Goal: Information Seeking & Learning: Compare options

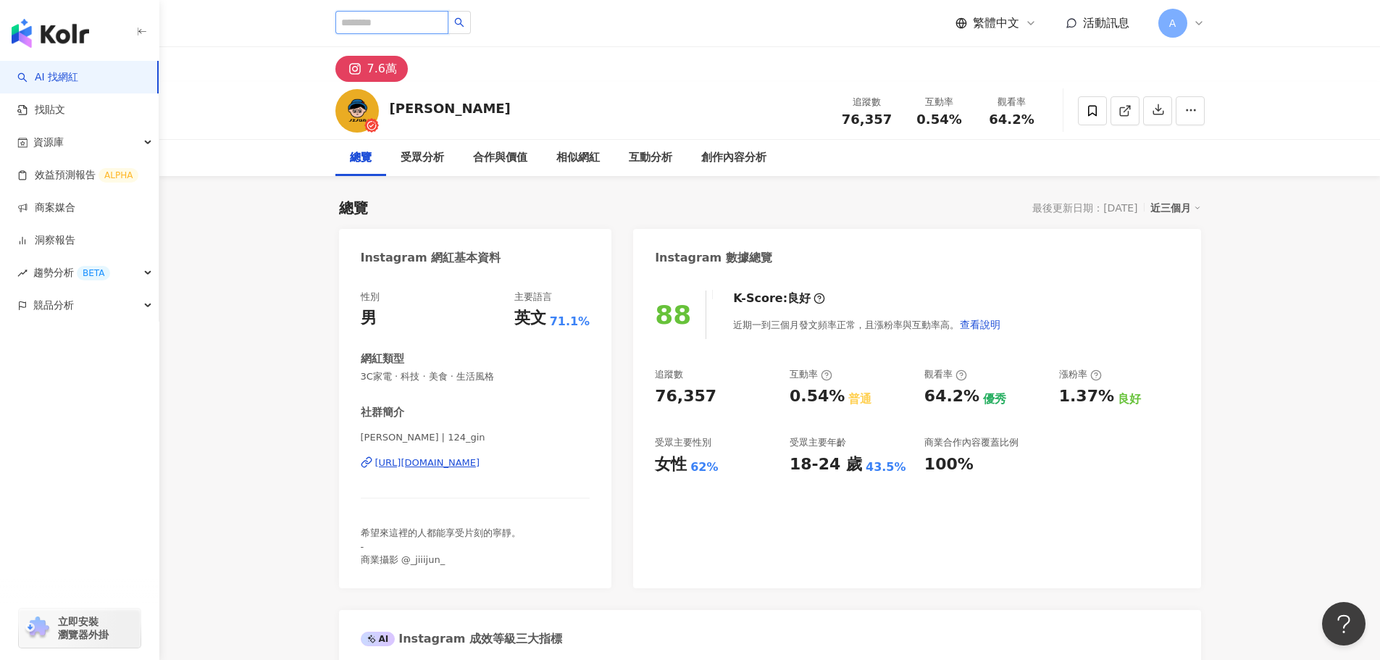
click at [372, 26] on input "search" at bounding box center [391, 22] width 113 height 23
click at [64, 35] on img "button" at bounding box center [50, 33] width 77 height 29
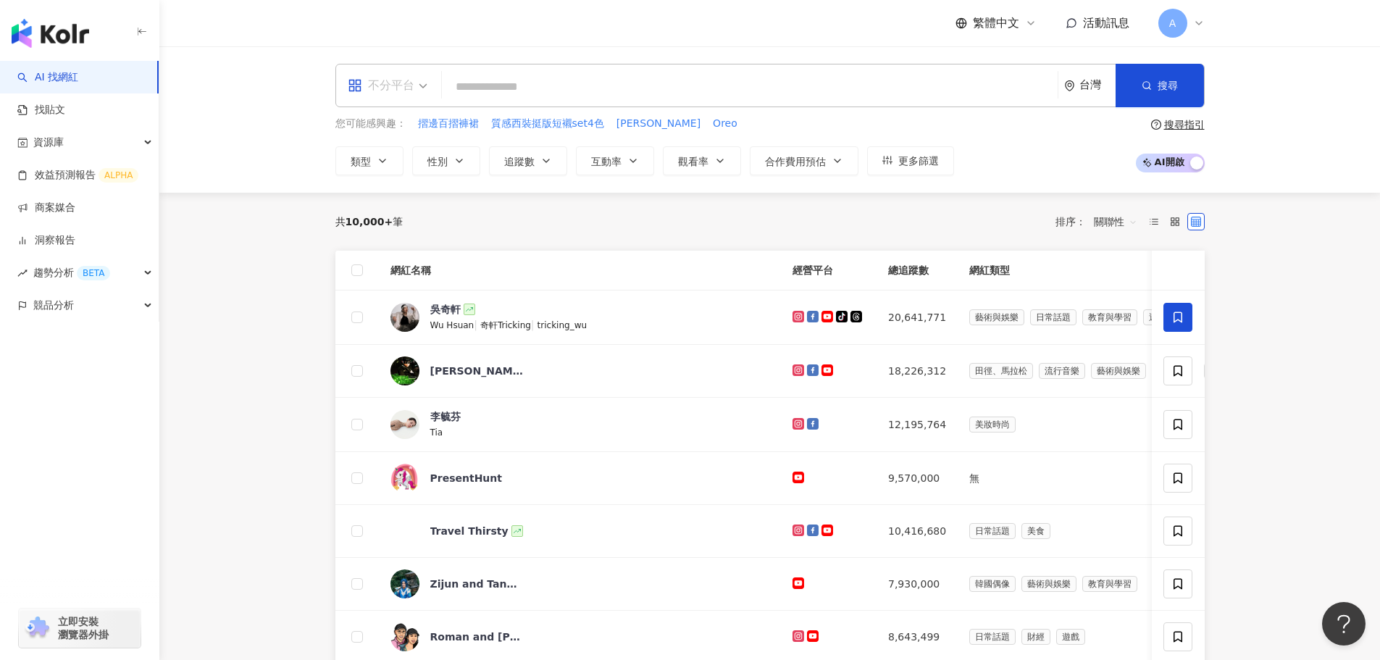
click at [406, 75] on div "不分平台" at bounding box center [381, 85] width 67 height 23
click at [374, 146] on div "Instagram" at bounding box center [392, 152] width 82 height 18
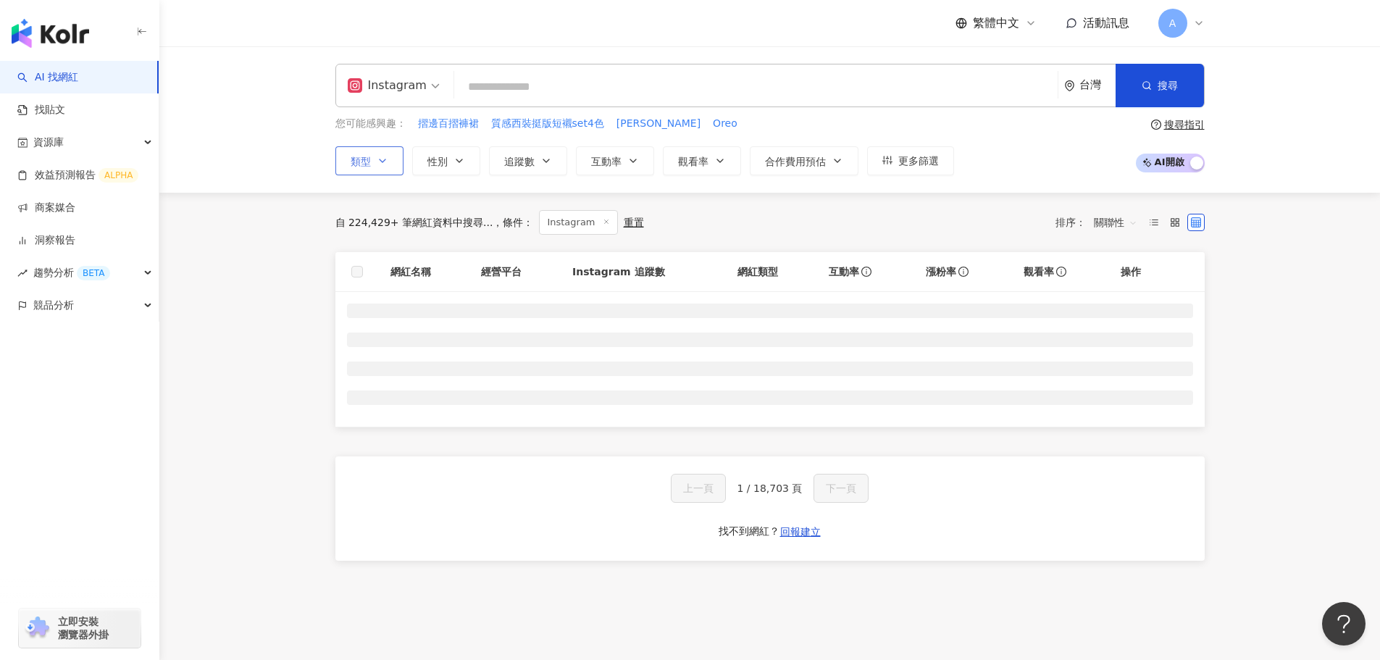
click at [383, 155] on icon "button" at bounding box center [383, 161] width 12 height 12
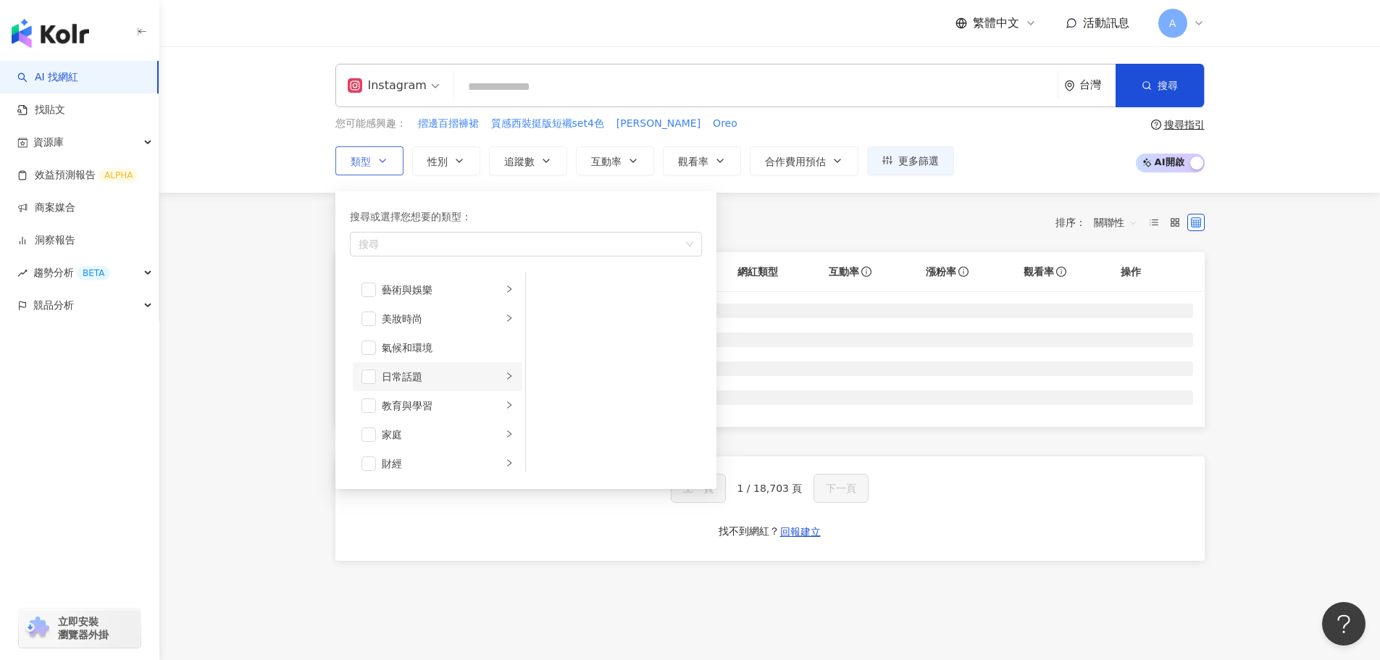
click at [505, 382] on div "button" at bounding box center [509, 376] width 9 height 14
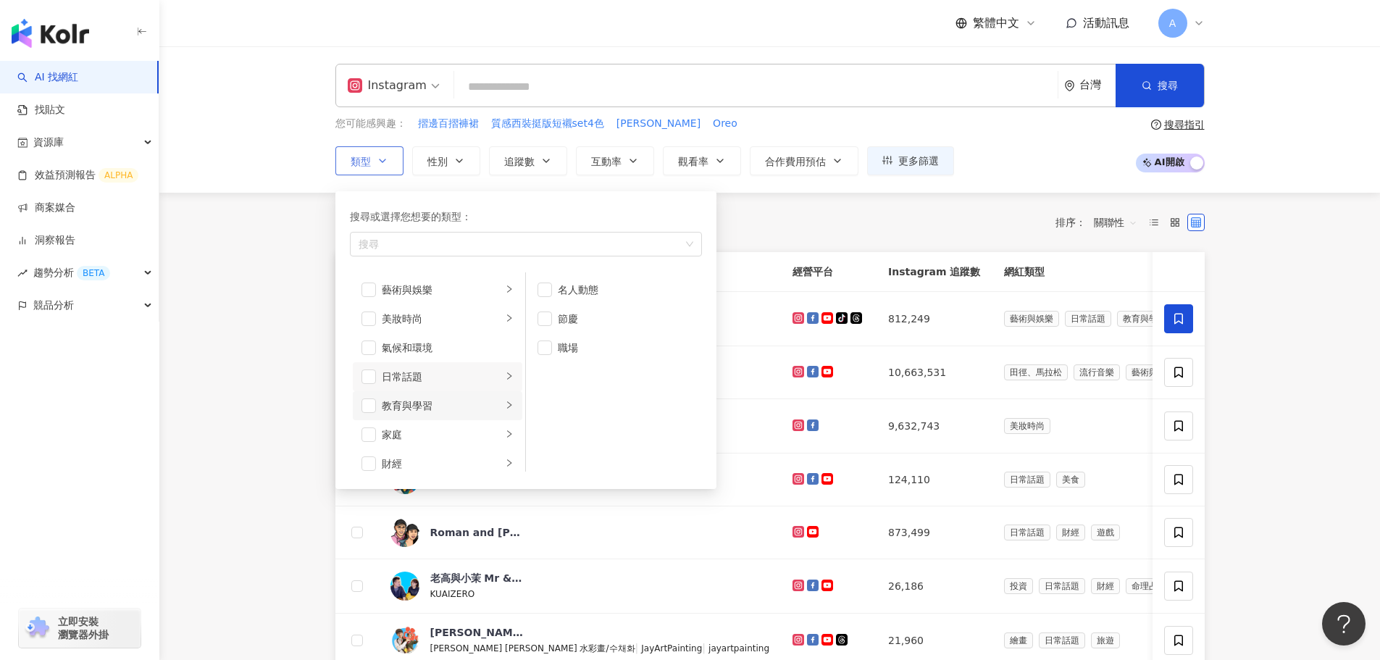
click at [492, 414] on li "教育與學習" at bounding box center [437, 405] width 169 height 29
click at [489, 366] on div "家庭" at bounding box center [442, 362] width 120 height 16
click at [505, 397] on div "button" at bounding box center [509, 391] width 9 height 14
click at [490, 424] on li "美食" at bounding box center [437, 420] width 169 height 29
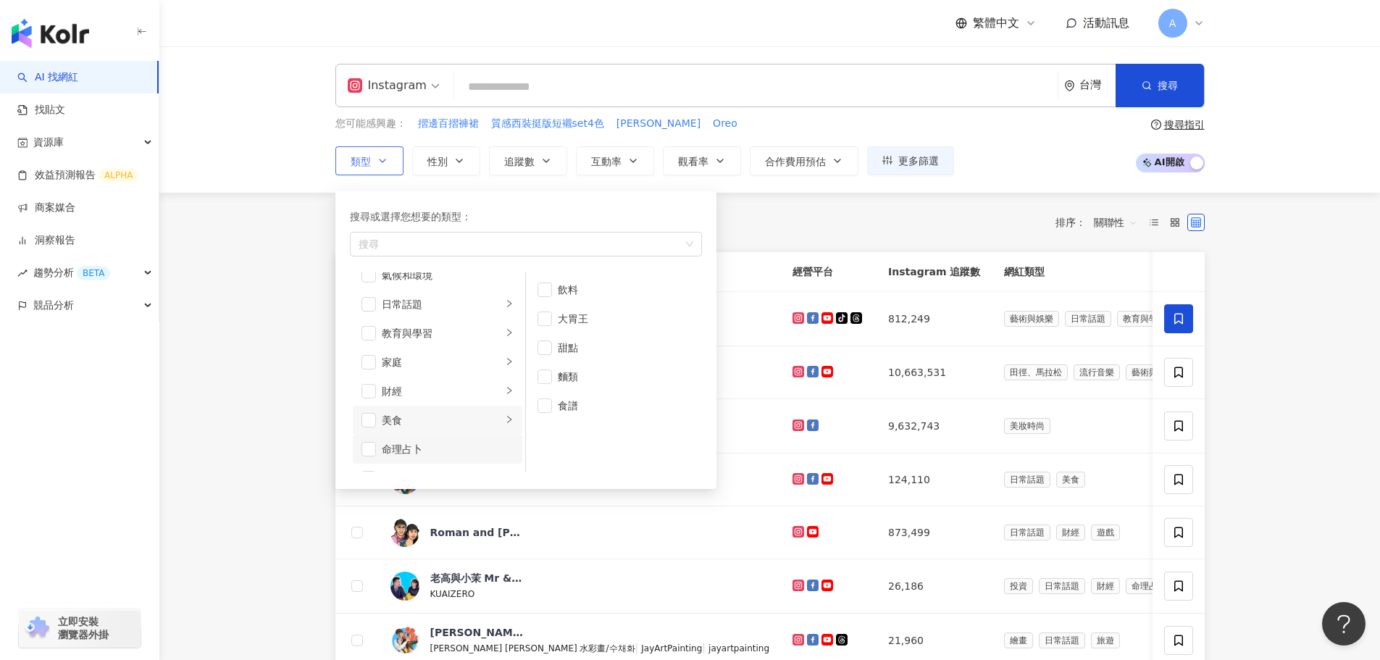
click at [491, 450] on div "命理占卜" at bounding box center [448, 449] width 132 height 16
click at [376, 303] on li "命理占卜" at bounding box center [437, 304] width 169 height 29
click at [505, 337] on icon "right" at bounding box center [509, 332] width 9 height 9
click at [487, 362] on div "法政社會" at bounding box center [442, 362] width 120 height 16
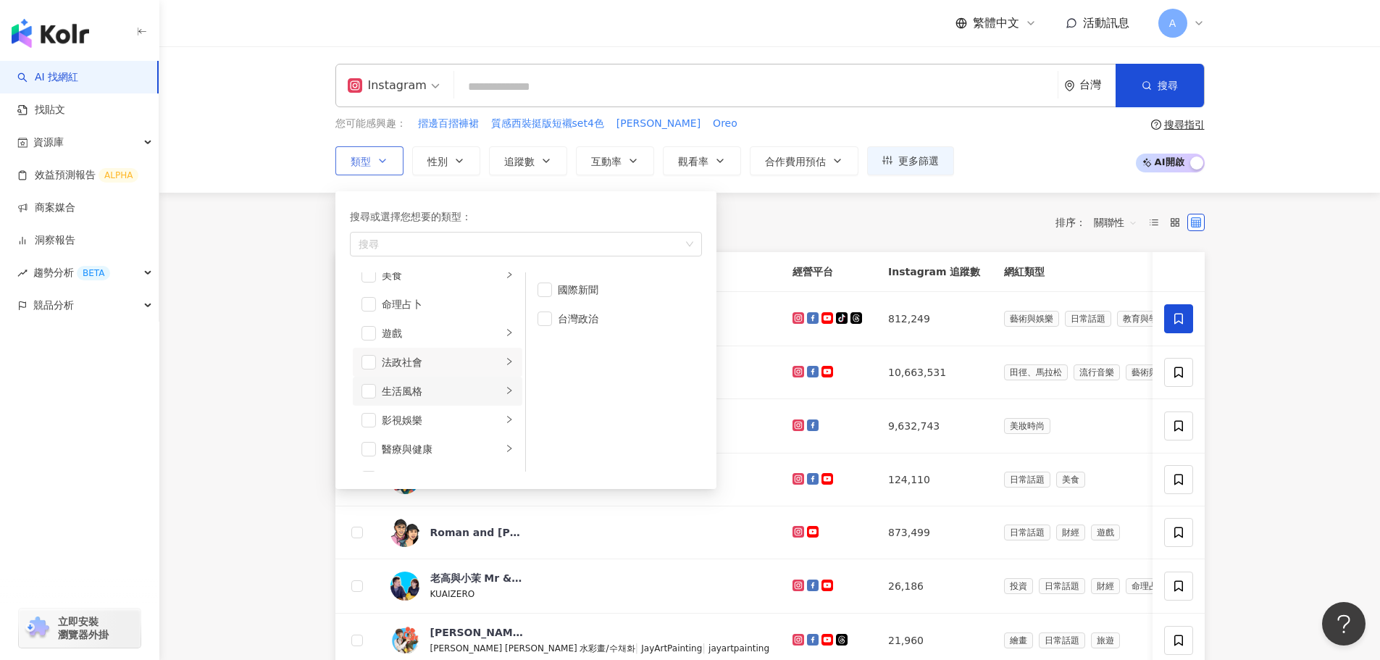
click at [488, 395] on div "生活風格" at bounding box center [442, 391] width 120 height 16
click at [490, 415] on div "影視娛樂" at bounding box center [442, 420] width 120 height 16
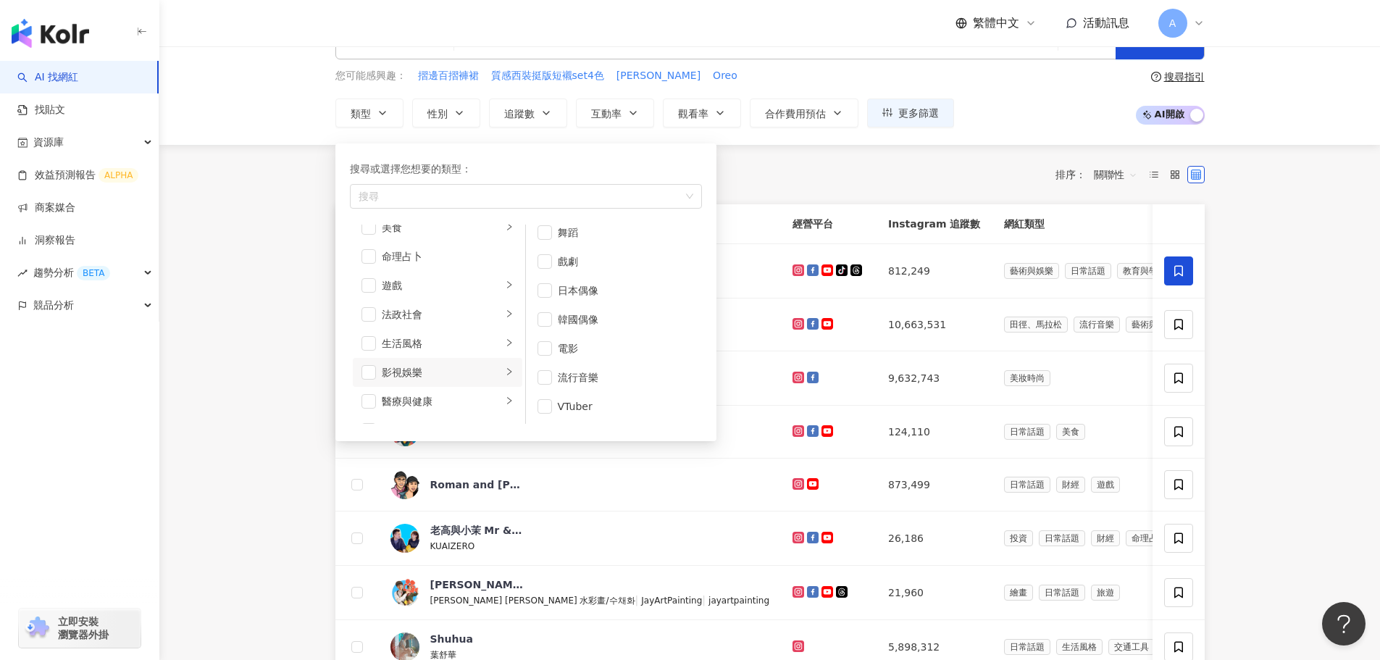
scroll to position [72, 0]
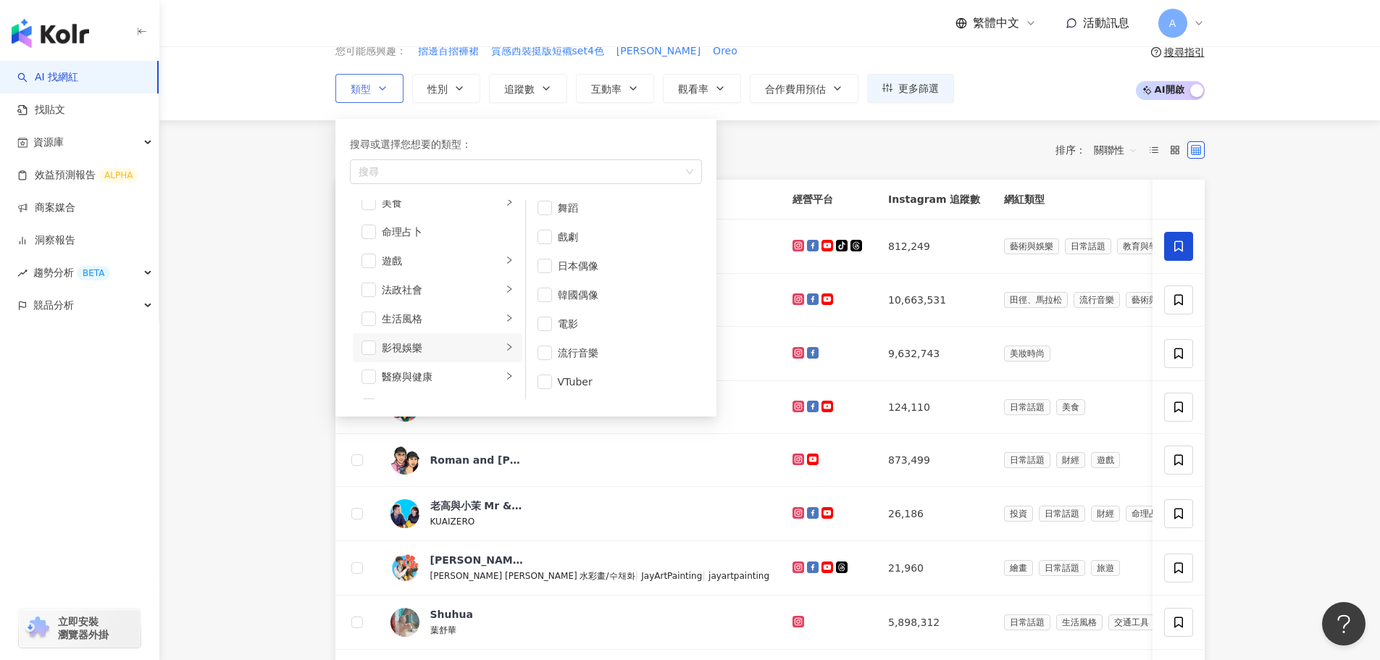
drag, startPoint x: 495, startPoint y: 375, endPoint x: 493, endPoint y: 339, distance: 36.2
click at [505, 375] on icon "right" at bounding box center [509, 376] width 9 height 9
click at [490, 322] on div "感情" at bounding box center [442, 319] width 120 height 16
click at [493, 378] on div "促購導購" at bounding box center [448, 377] width 132 height 16
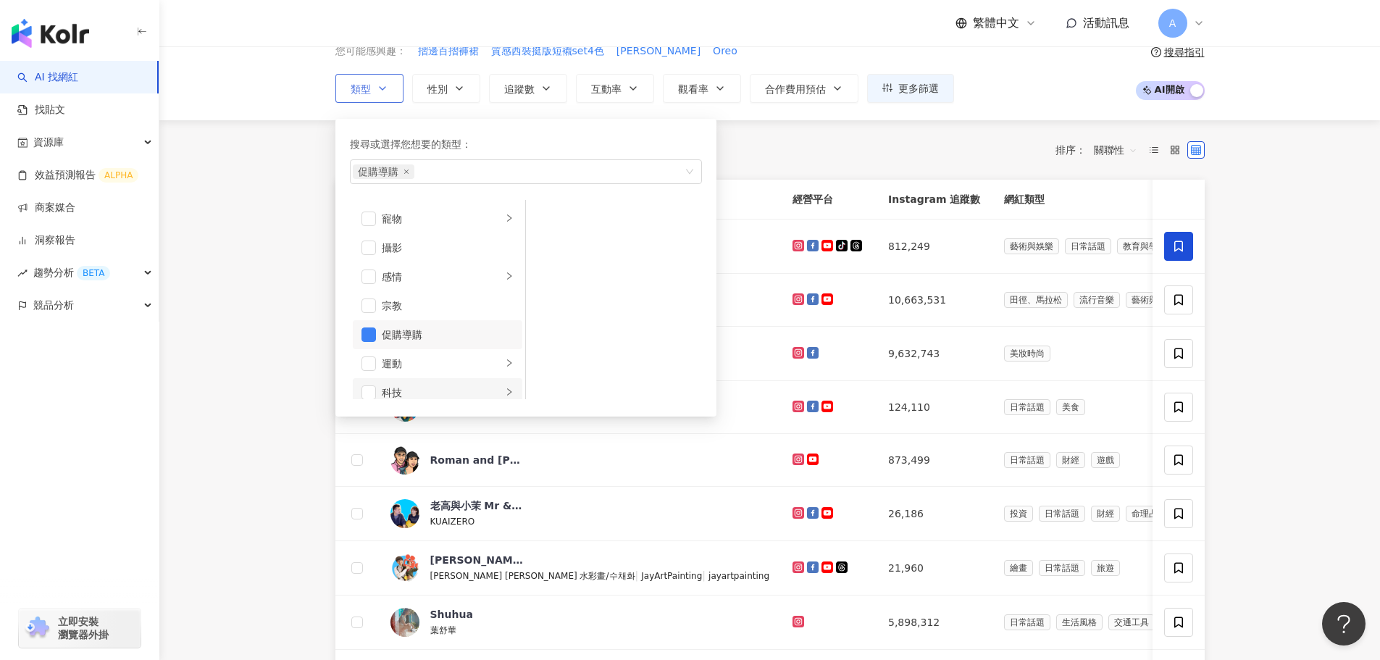
scroll to position [435, 0]
click at [360, 303] on li "促購導購" at bounding box center [437, 304] width 169 height 29
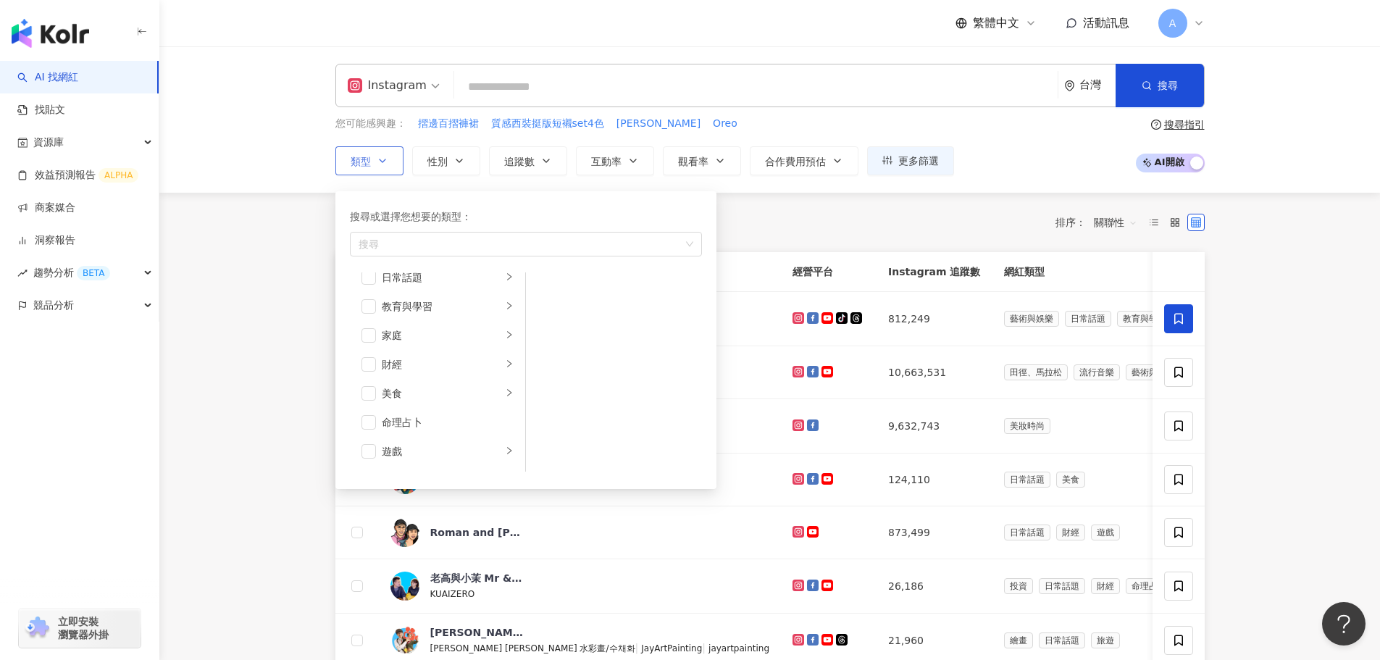
scroll to position [0, 0]
click at [503, 290] on li "藝術與娛樂" at bounding box center [437, 289] width 169 height 29
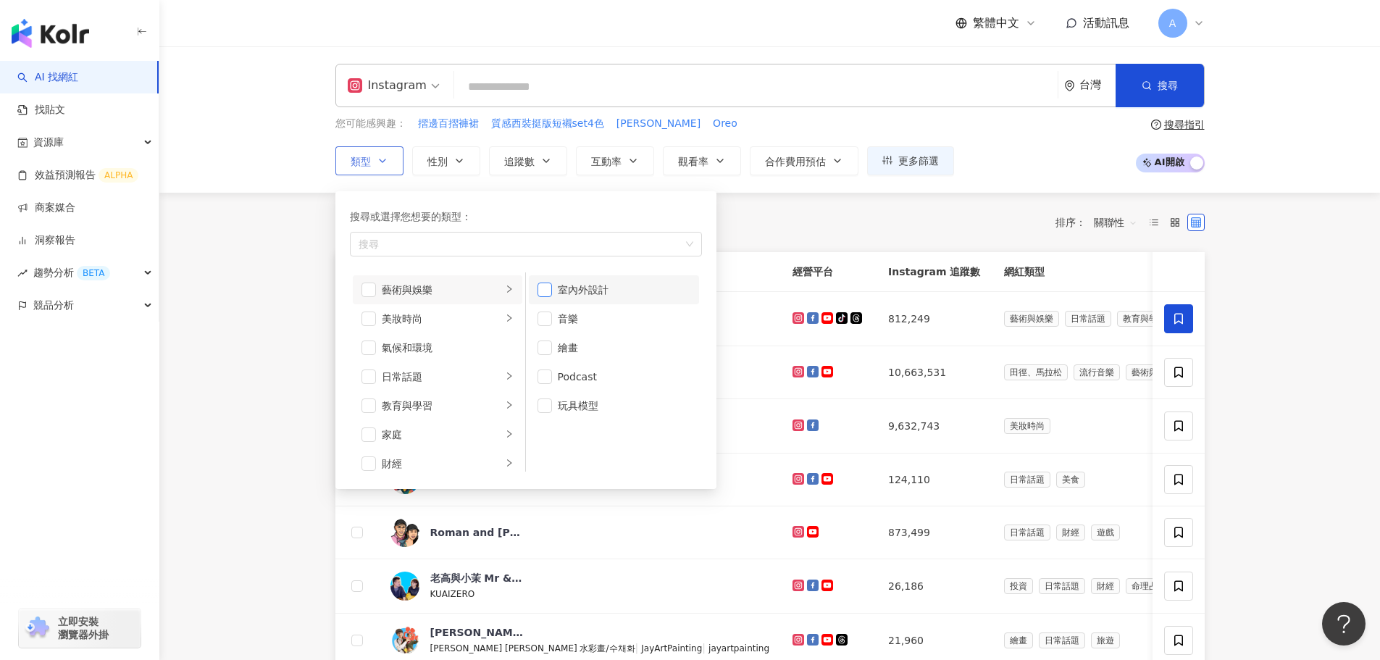
click at [540, 289] on span "button" at bounding box center [544, 289] width 14 height 14
click at [493, 314] on li "美妝時尚" at bounding box center [437, 318] width 169 height 29
click at [505, 375] on icon "right" at bounding box center [509, 376] width 9 height 9
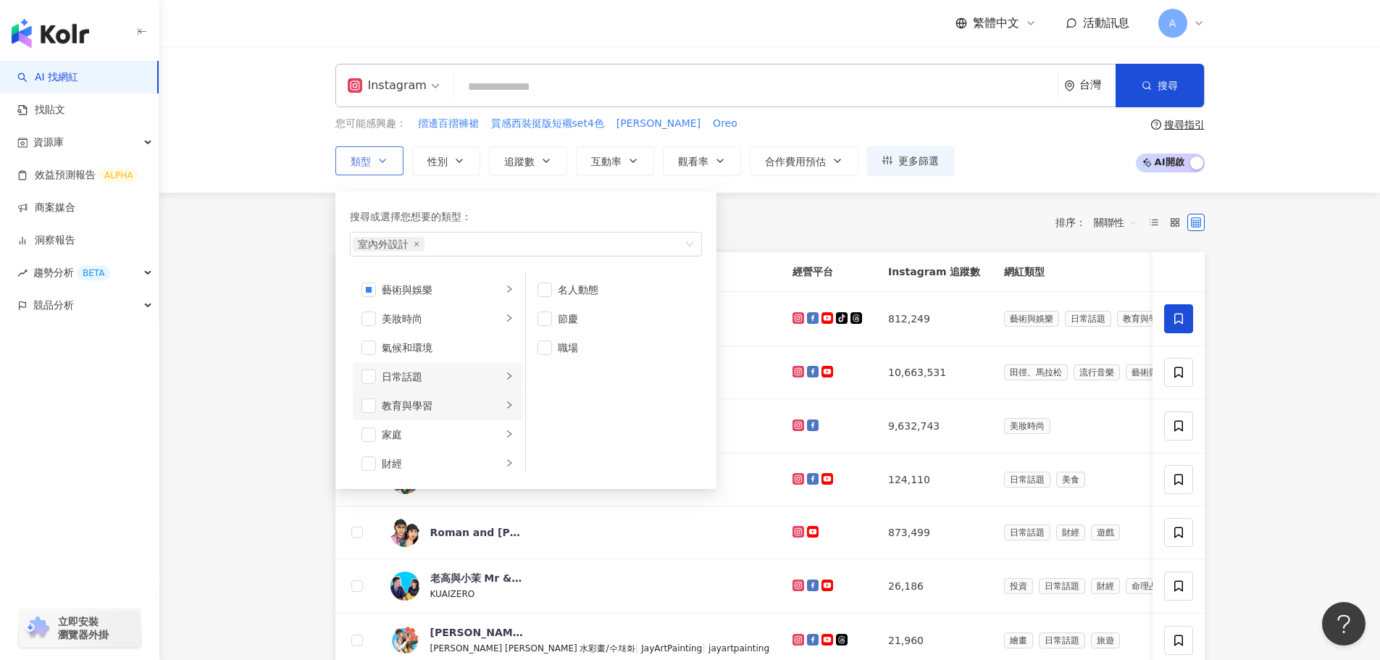
click at [505, 411] on div "button" at bounding box center [509, 405] width 9 height 14
click at [507, 364] on icon "right" at bounding box center [509, 361] width 4 height 7
click at [496, 406] on li "美食" at bounding box center [437, 420] width 169 height 29
click at [505, 390] on icon "right" at bounding box center [509, 390] width 9 height 9
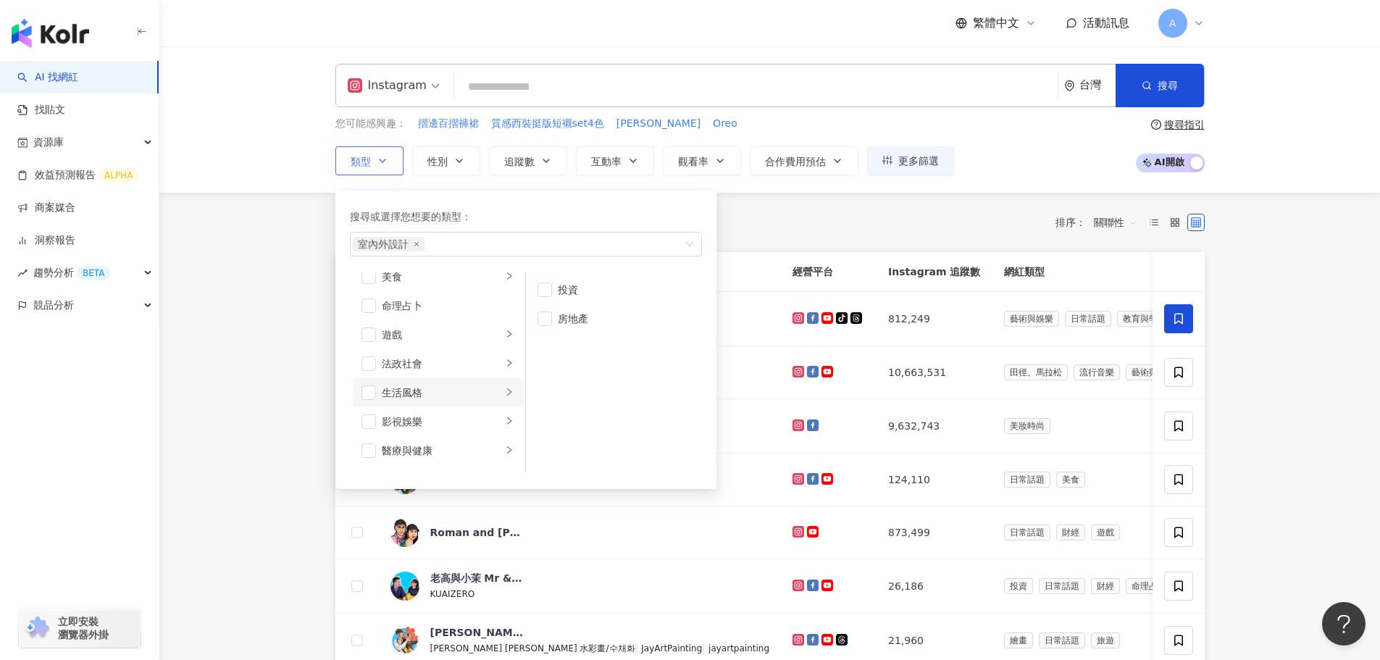
scroll to position [217, 0]
click at [491, 342] on li "遊戲" at bounding box center [437, 333] width 169 height 29
click at [491, 337] on li "遊戲" at bounding box center [437, 333] width 169 height 29
click at [505, 365] on icon "right" at bounding box center [509, 361] width 9 height 9
click at [506, 93] on input "search" at bounding box center [756, 87] width 592 height 28
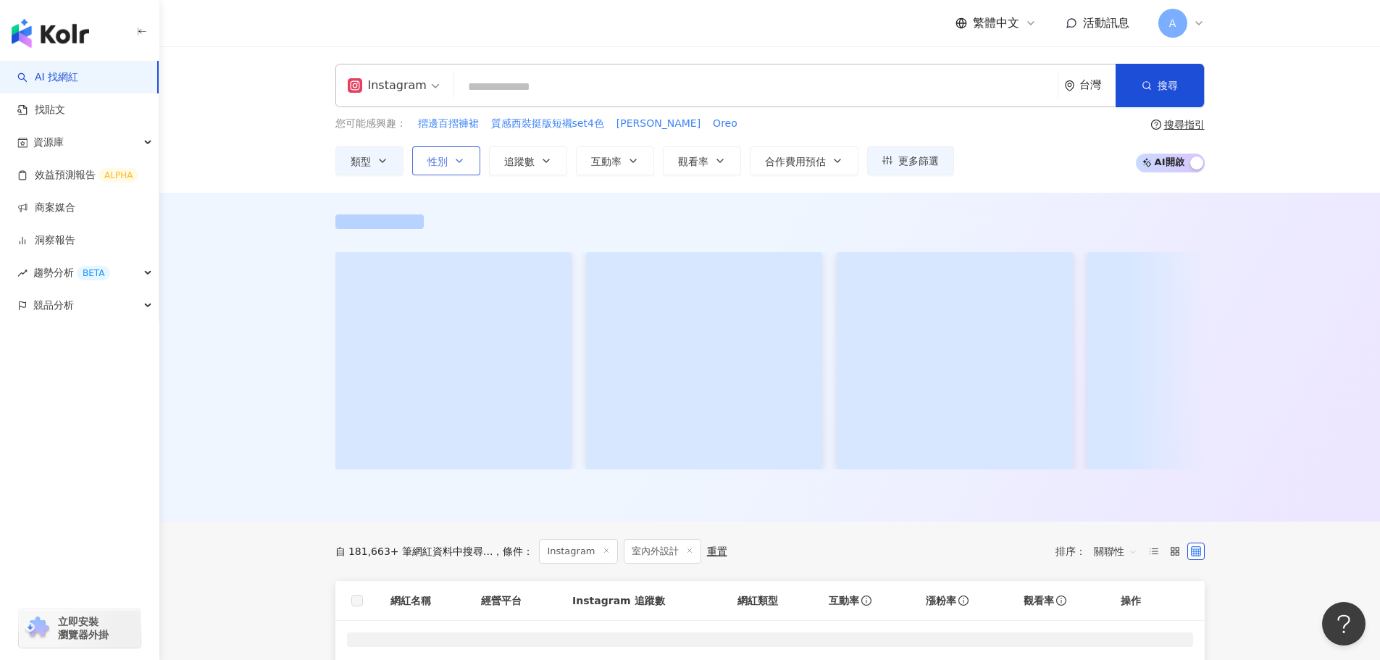
click at [435, 167] on span "性別" at bounding box center [437, 162] width 20 height 12
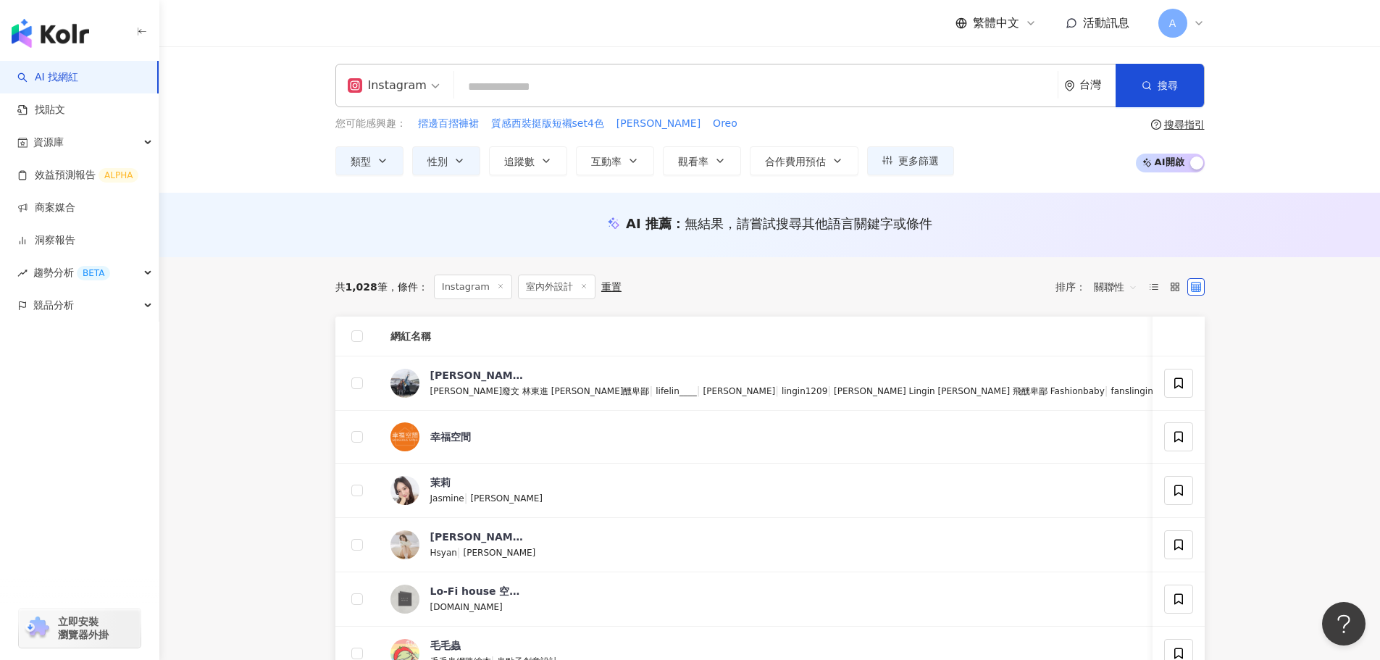
drag, startPoint x: 209, startPoint y: 239, endPoint x: 235, endPoint y: 232, distance: 27.8
click at [209, 239] on div "AI 推薦 ： 無結果，請嘗試搜尋其他語言關鍵字或條件" at bounding box center [769, 225] width 1220 height 64
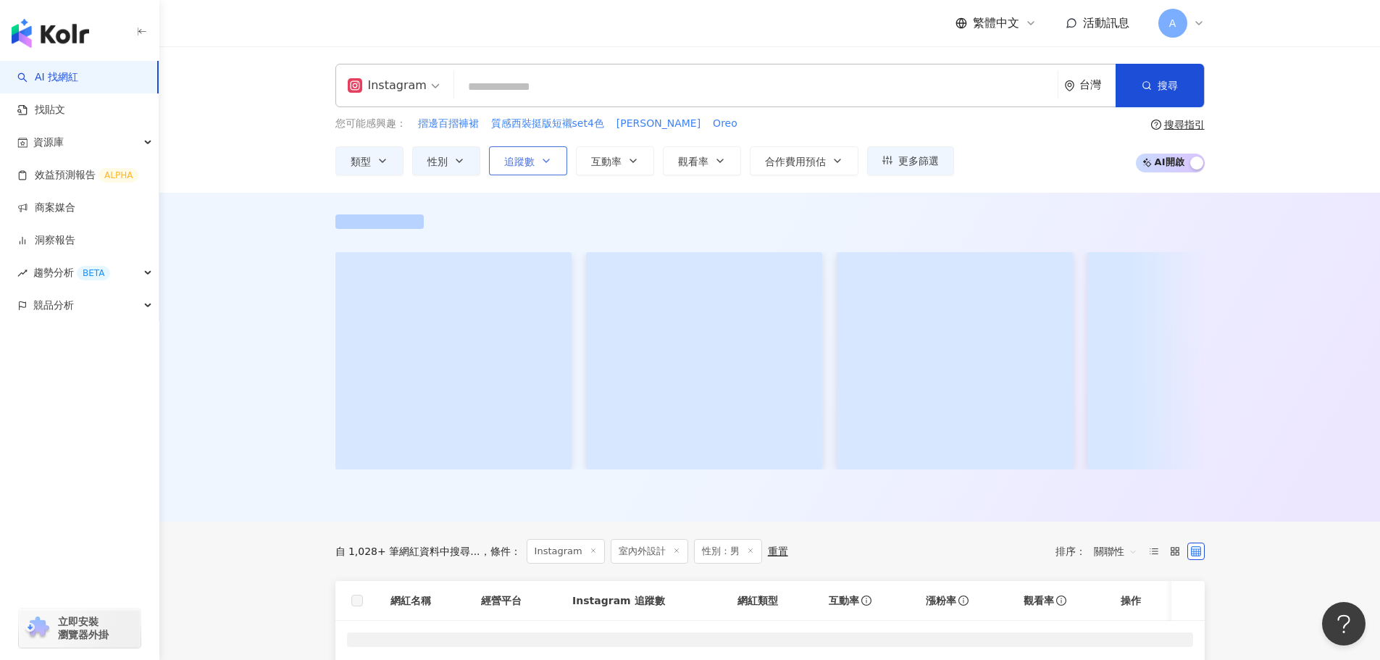
click at [531, 163] on span "追蹤數" at bounding box center [519, 162] width 30 height 12
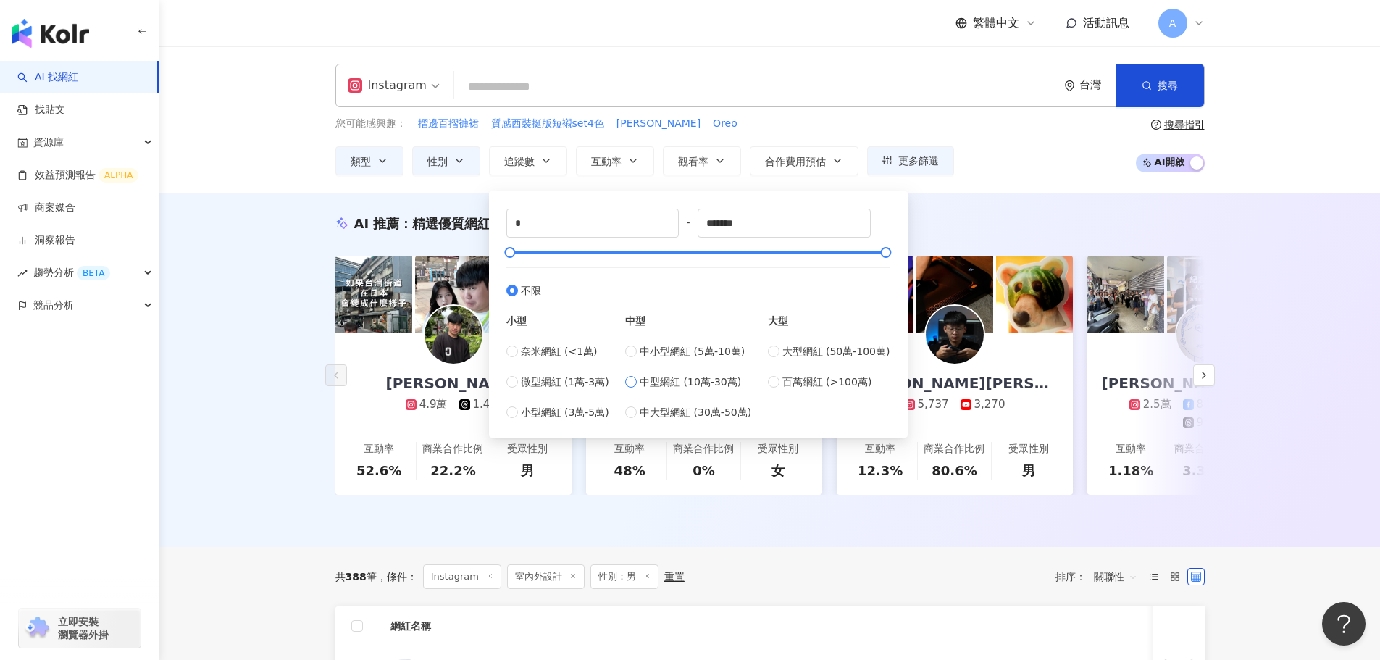
click at [666, 386] on span "中型網紅 (10萬-30萬)" at bounding box center [690, 382] width 101 height 16
type input "******"
type input "*****"
drag, startPoint x: 759, startPoint y: 226, endPoint x: 663, endPoint y: 225, distance: 95.6
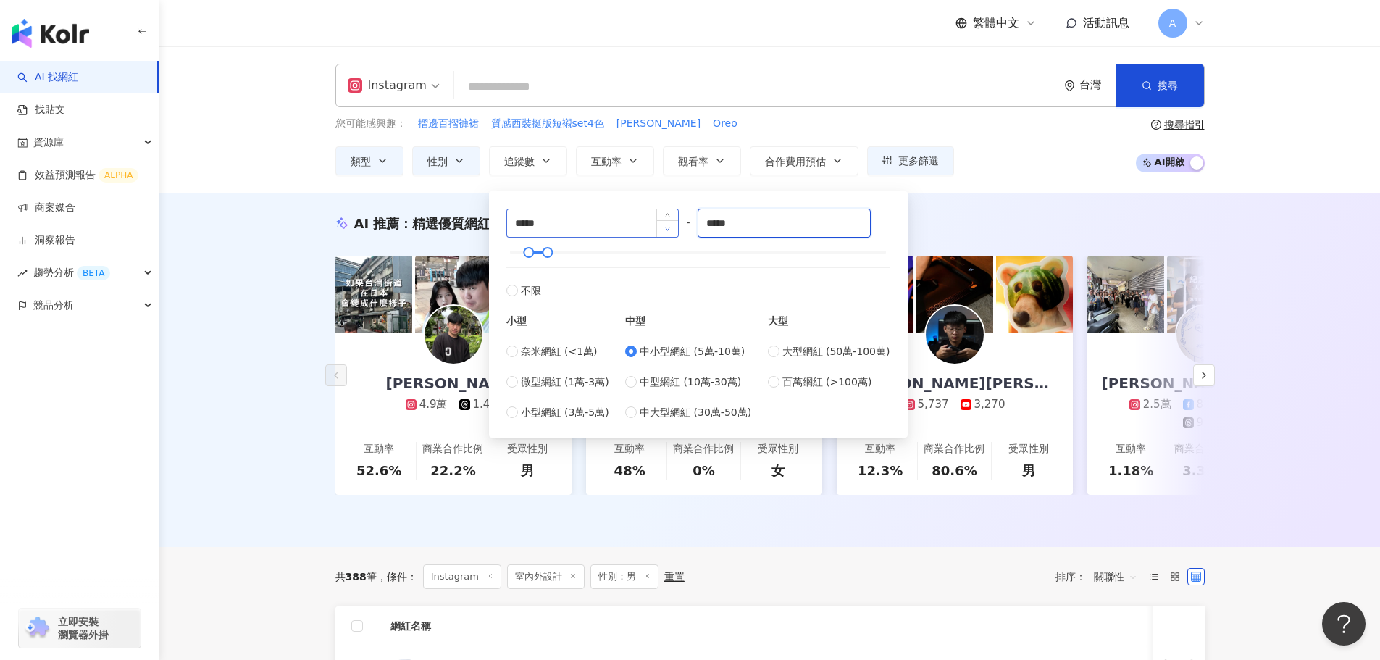
click at [663, 225] on div "***** - ***** 不限 小型 奈米網紅 (<1萬) 微型網紅 (1萬-3萬) 小型網紅 (3萬-5萬) 中型 中小型網紅 (5萬-10萬) 中型網紅…" at bounding box center [698, 314] width 384 height 211
type input "******"
click at [272, 269] on div "AI 推薦 ： 精選優質網紅 [PERSON_NAME] 4.9萬 1.4萬 互動率 52.6% 商業合作比例 22.2% 受眾性別 男 Zac 1,551 …" at bounding box center [769, 370] width 1220 height 354
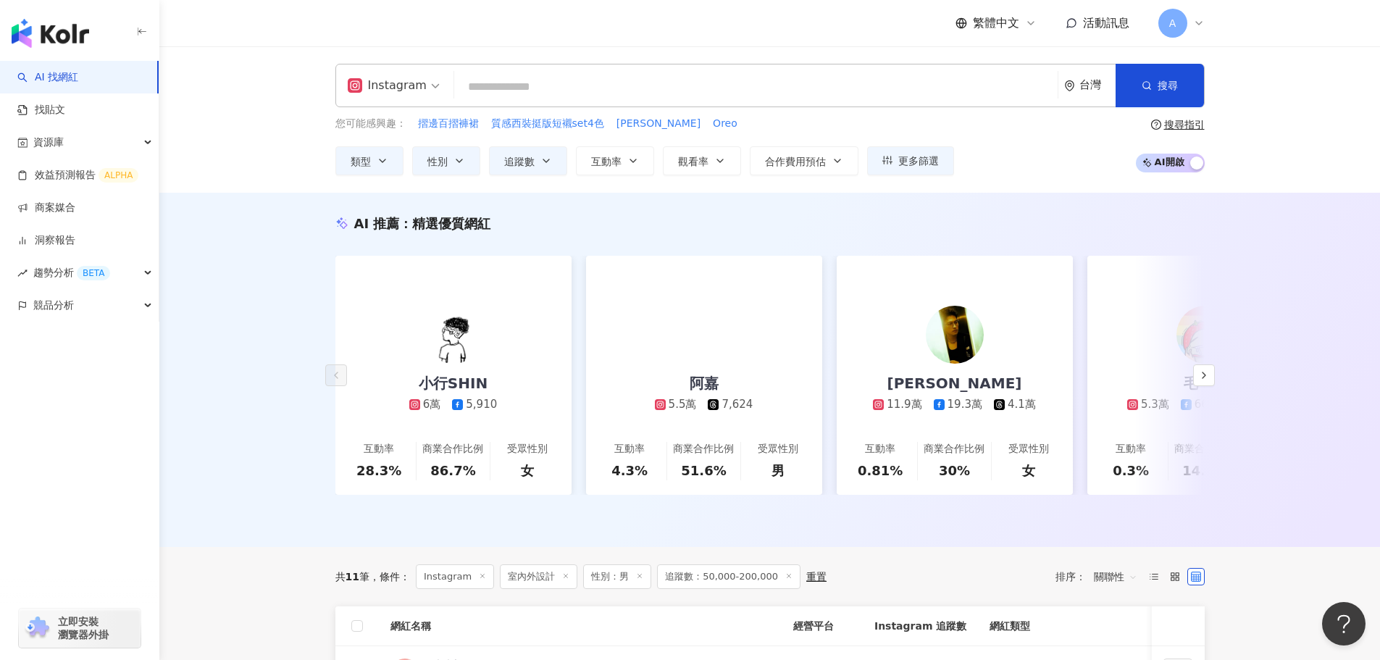
drag, startPoint x: 221, startPoint y: 378, endPoint x: 303, endPoint y: 390, distance: 82.8
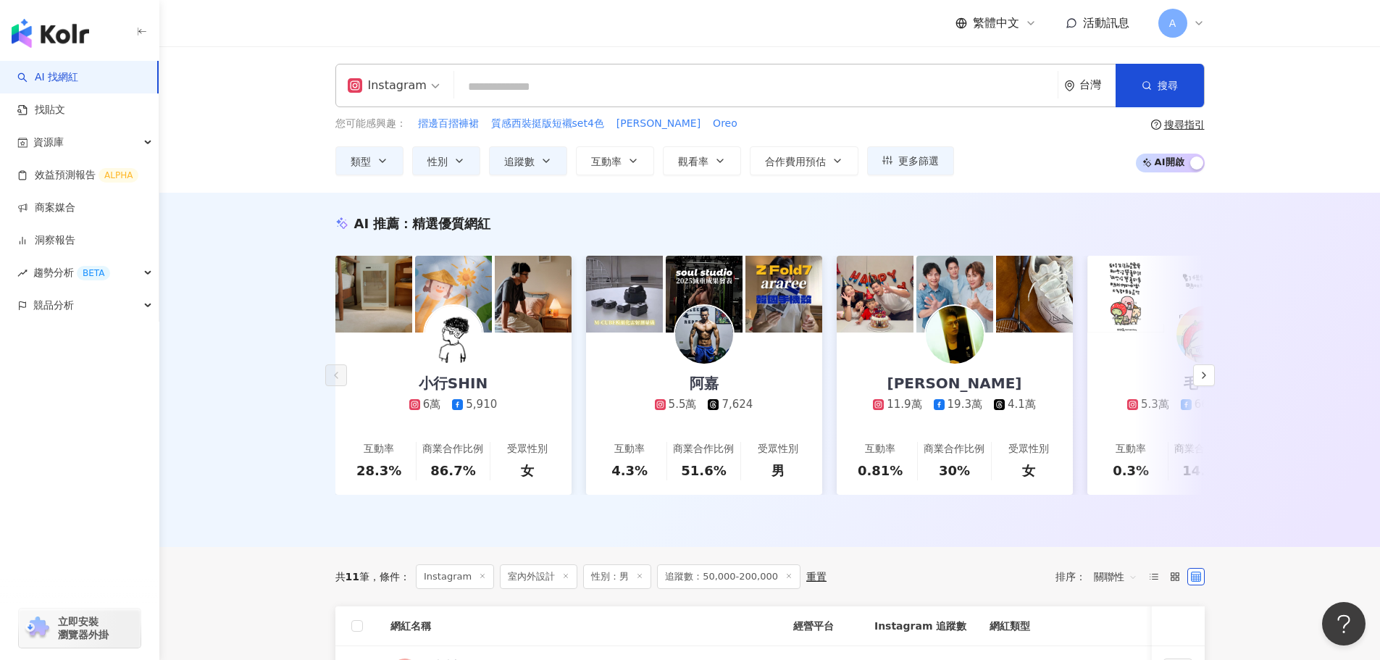
click at [221, 378] on div "AI 推薦 ： 精選優質網紅 小行SHIN 6萬 5,910 互動率 28.3% 商業合作比例 86.7% 受眾性別 女 阿嘉 5.5萬 7,624 互動率 …" at bounding box center [769, 370] width 1220 height 354
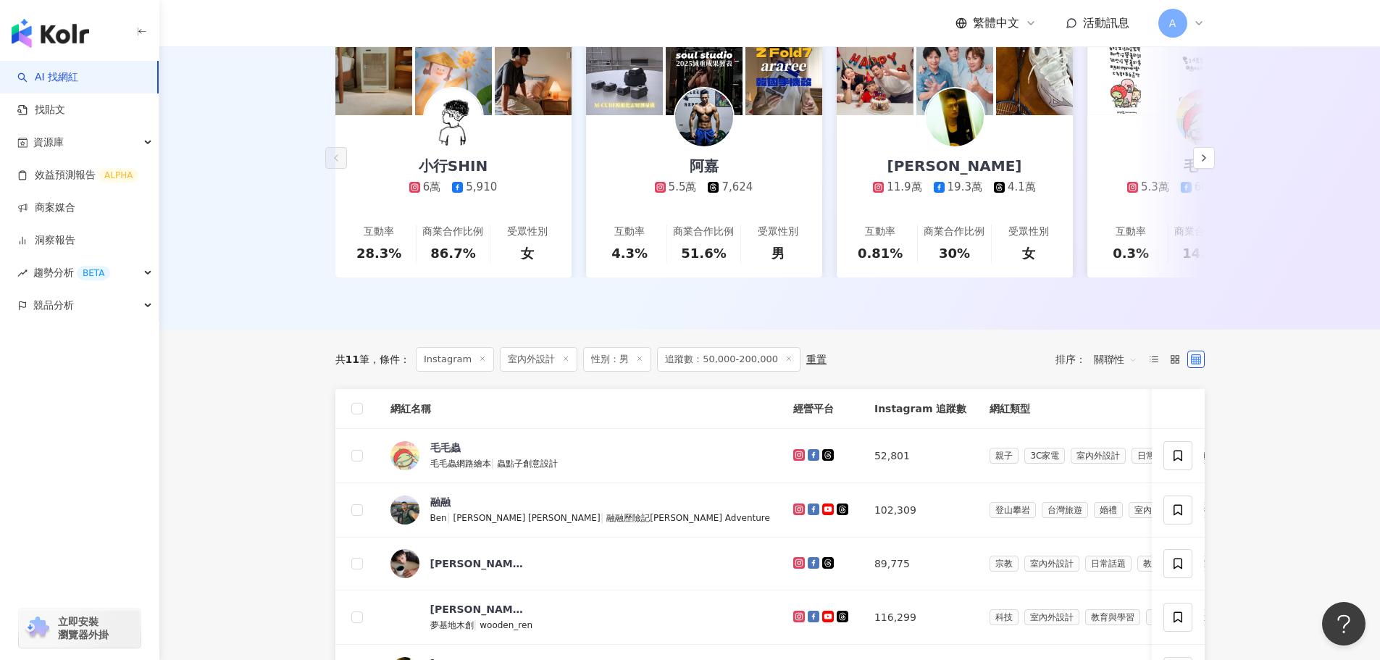
scroll to position [362, 0]
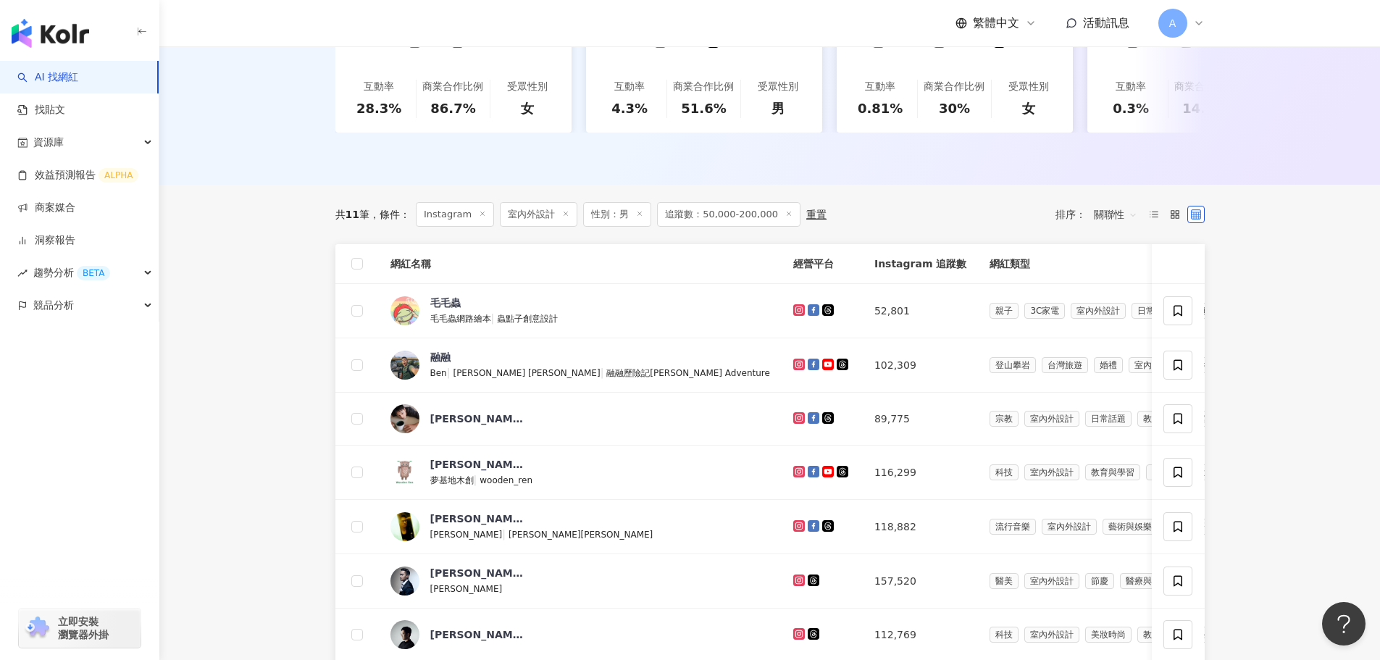
click at [327, 380] on div "共 11 筆 條件 ： Instagram 室內外設計 性別：男 追蹤數：50,000-200,000 重置 排序： 關聯性 網紅名稱 經營平台 Instag…" at bounding box center [769, 615] width 927 height 860
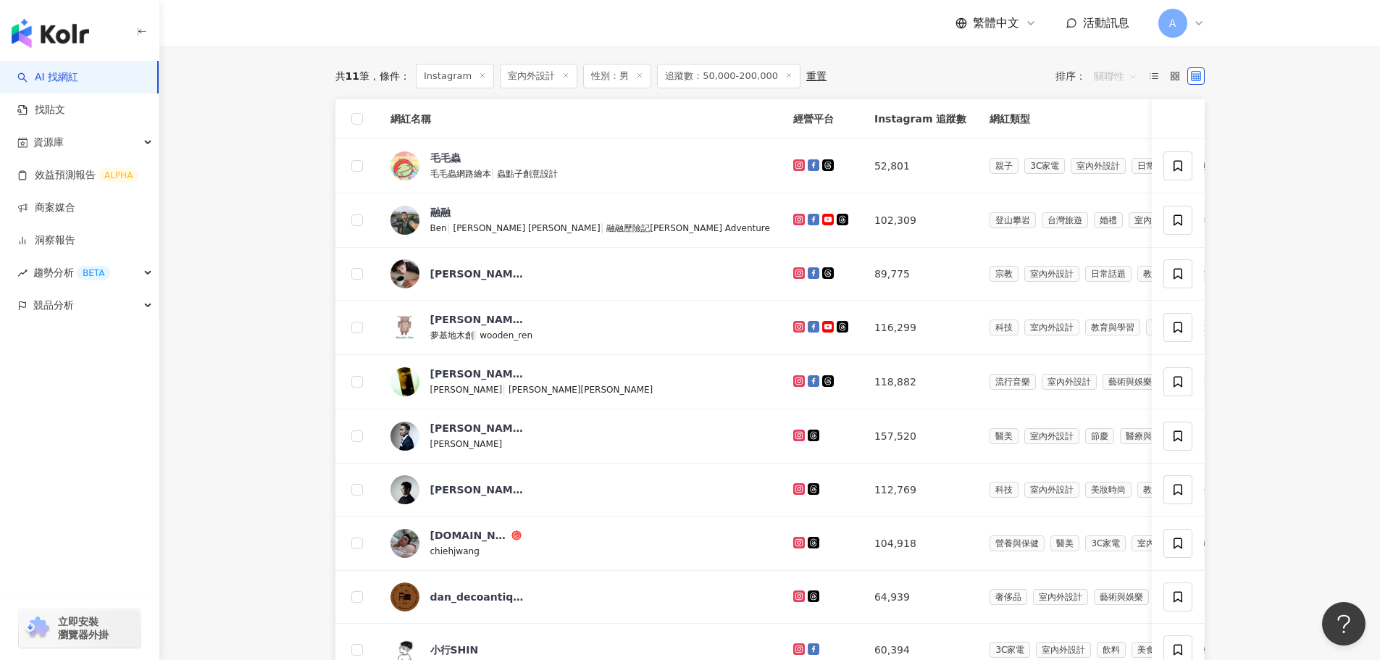
click at [1128, 84] on span "關聯性" at bounding box center [1115, 75] width 43 height 23
click at [1106, 135] on div "追蹤數" at bounding box center [1115, 135] width 36 height 16
